Goal: Transaction & Acquisition: Subscribe to service/newsletter

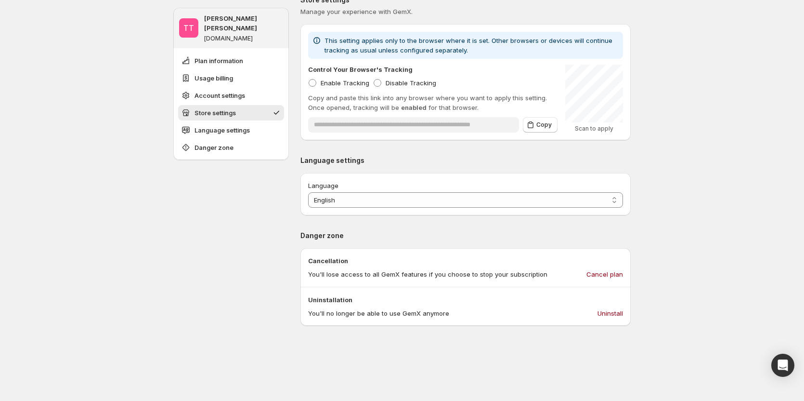
scroll to position [722, 0]
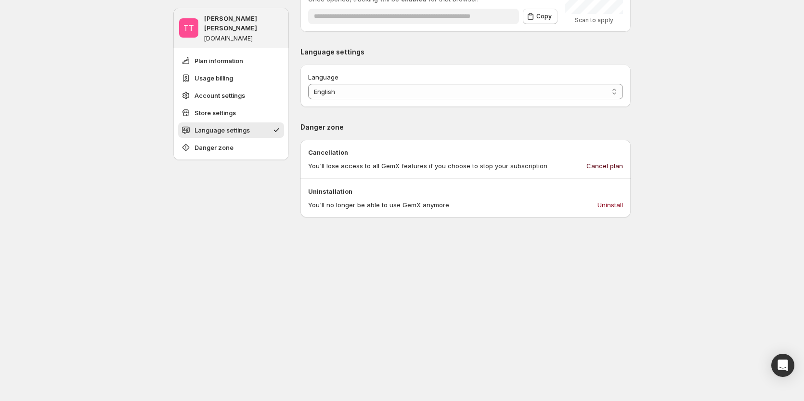
click at [612, 166] on span "Cancel plan" at bounding box center [605, 166] width 37 height 10
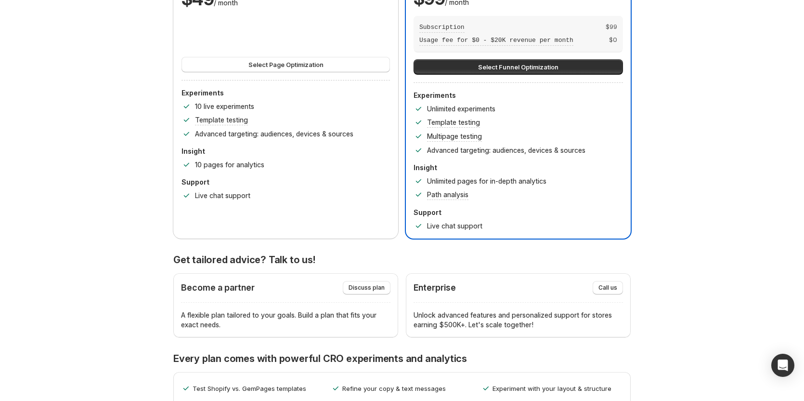
scroll to position [0, 0]
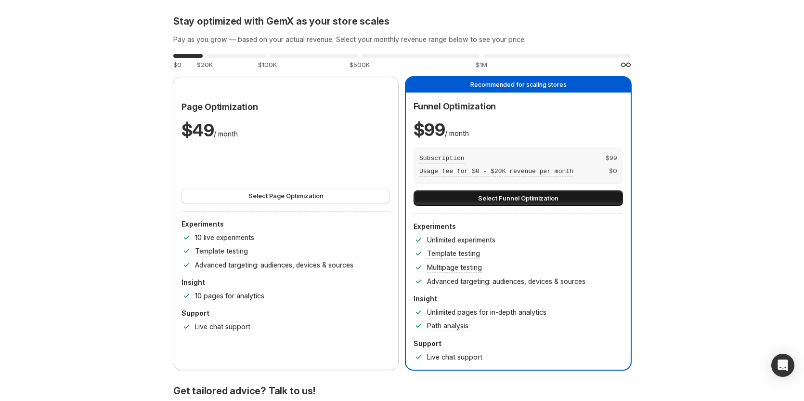
click at [463, 196] on button "Select Funnel Optimization" at bounding box center [518, 197] width 209 height 15
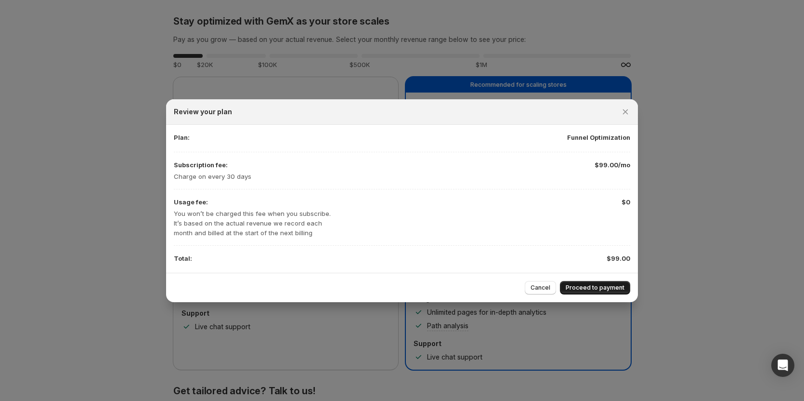
click at [596, 288] on span "Proceed to payment" at bounding box center [595, 288] width 59 height 8
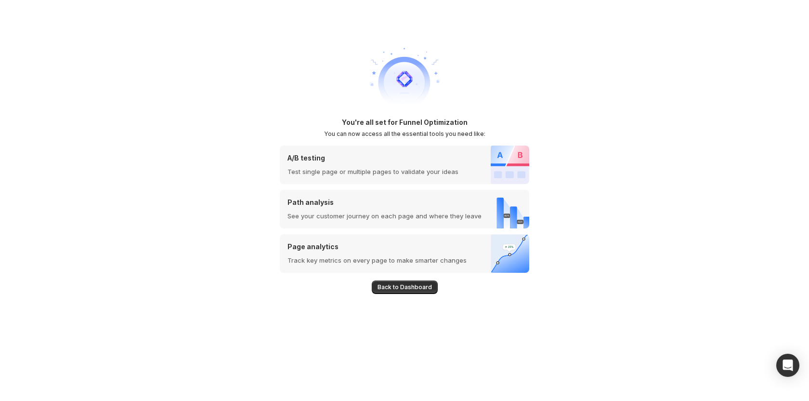
click at [406, 285] on span "Back to Dashboard" at bounding box center [405, 287] width 54 height 8
